Goal: Transaction & Acquisition: Subscribe to service/newsletter

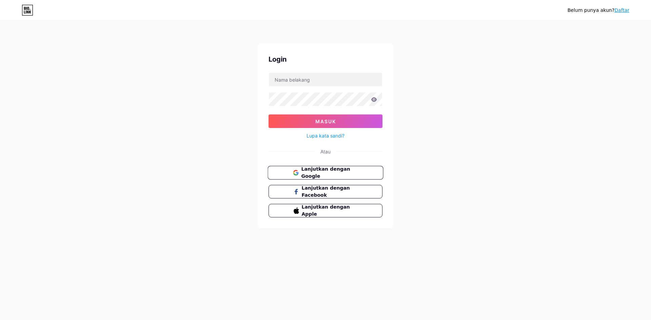
click at [316, 167] on button "Lanjutkan dengan Google" at bounding box center [325, 173] width 116 height 14
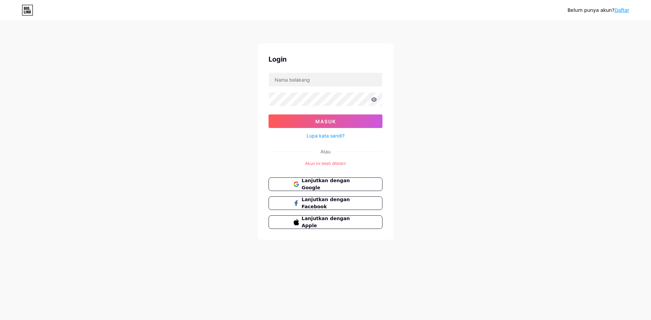
drag, startPoint x: 599, startPoint y: 10, endPoint x: 613, endPoint y: 11, distance: 13.9
click at [600, 11] on font "Belum punya akun?" at bounding box center [590, 9] width 47 height 5
click at [624, 12] on font "Daftar" at bounding box center [621, 9] width 15 height 5
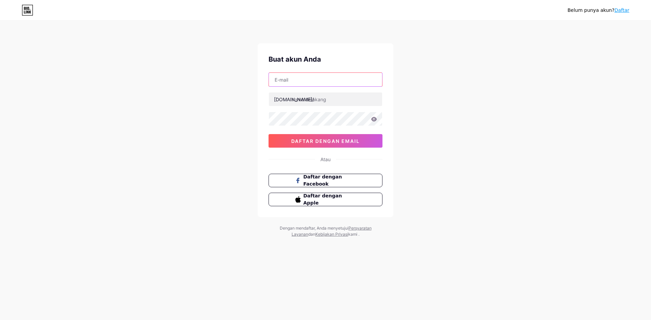
click at [343, 83] on input "text" at bounding box center [325, 80] width 113 height 14
type input "[EMAIL_ADDRESS][DOMAIN_NAME]"
click at [325, 99] on input "text" at bounding box center [325, 100] width 113 height 14
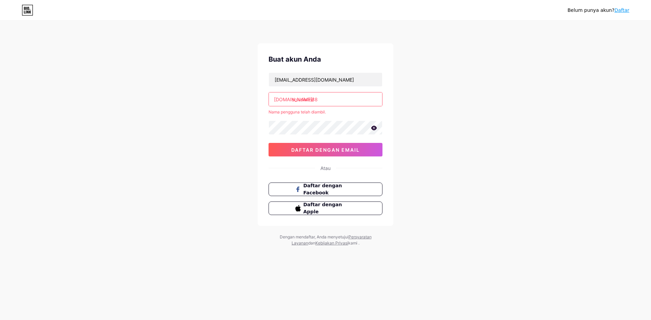
click at [334, 97] on input "solusiwin88" at bounding box center [325, 100] width 113 height 14
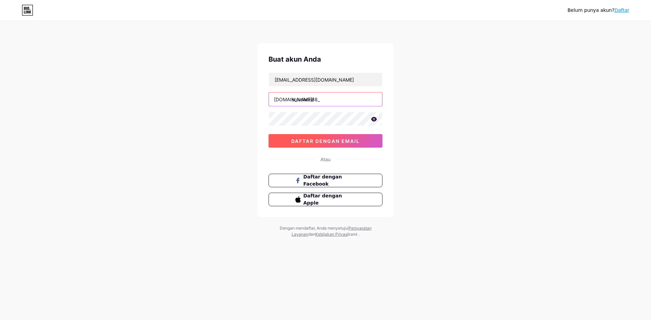
type input "solusiwin88_"
click at [340, 147] on button "daftar dengan email" at bounding box center [325, 141] width 114 height 14
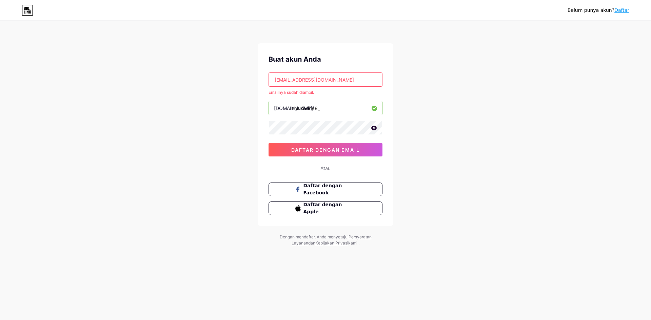
click at [599, 8] on font "Belum punya akun?" at bounding box center [590, 9] width 47 height 5
click at [327, 166] on font "Atau" at bounding box center [325, 168] width 10 height 6
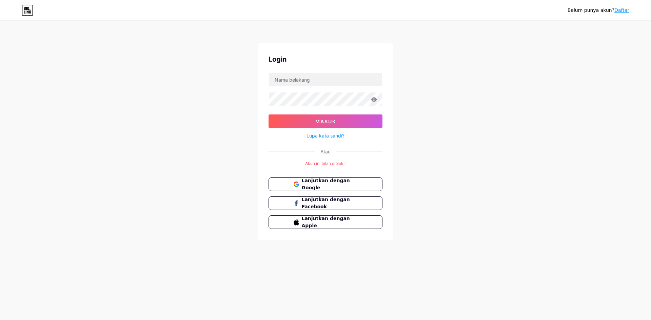
click at [25, 10] on icon at bounding box center [28, 10] width 12 height 11
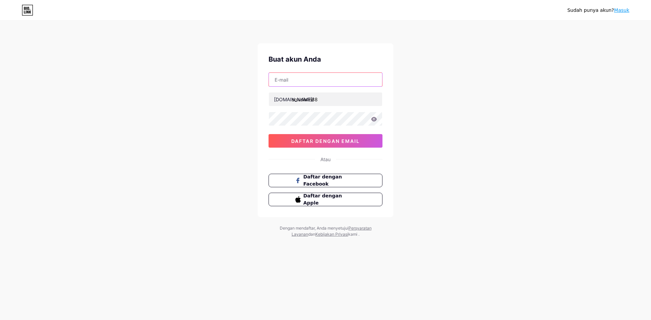
click at [305, 81] on input "text" at bounding box center [325, 80] width 113 height 14
type input "[EMAIL_ADDRESS][DOMAIN_NAME]"
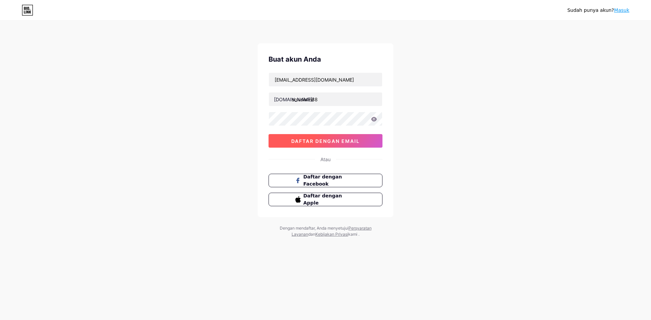
click at [287, 137] on button "daftar dengan email" at bounding box center [325, 141] width 114 height 14
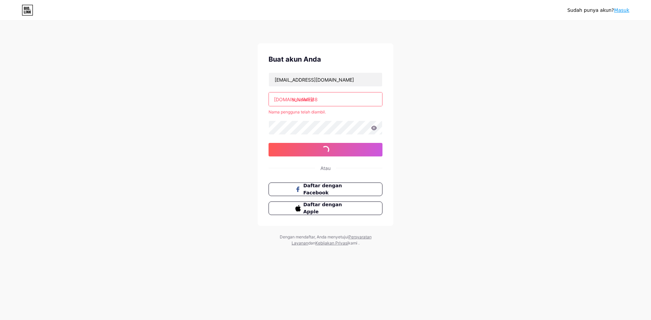
click at [351, 102] on input "solusiwin88" at bounding box center [325, 100] width 113 height 14
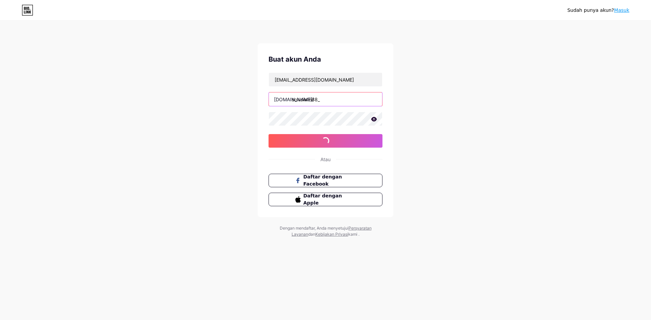
type input "solusiwin88_"
click at [375, 119] on icon at bounding box center [374, 119] width 6 height 4
click at [356, 139] on font "daftar dengan email" at bounding box center [325, 141] width 68 height 6
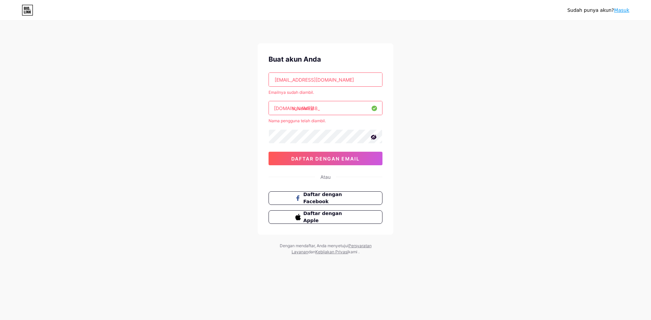
click at [589, 10] on font "Sudah punya akun?" at bounding box center [590, 9] width 47 height 5
click at [622, 15] on div "Sudah punya akun? [GEOGRAPHIC_DATA]" at bounding box center [598, 10] width 62 height 11
click at [625, 12] on font "Masuk" at bounding box center [621, 9] width 15 height 5
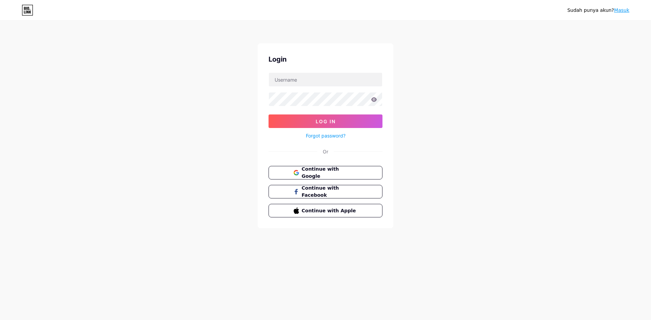
type input "[EMAIL_ADDRESS][DOMAIN_NAME]"
click at [625, 12] on font "Masuk" at bounding box center [621, 9] width 15 height 5
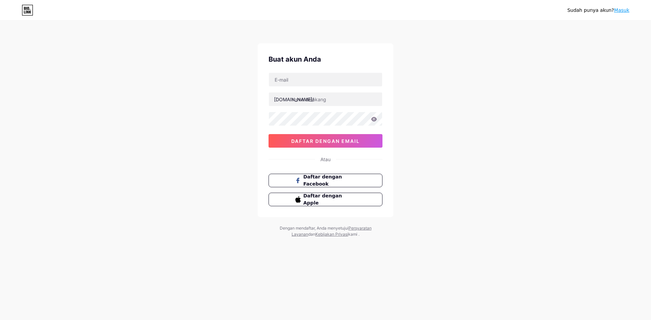
click at [363, 230] on font "Persyaratan Layanan" at bounding box center [332, 231] width 80 height 11
